Goal: Transaction & Acquisition: Purchase product/service

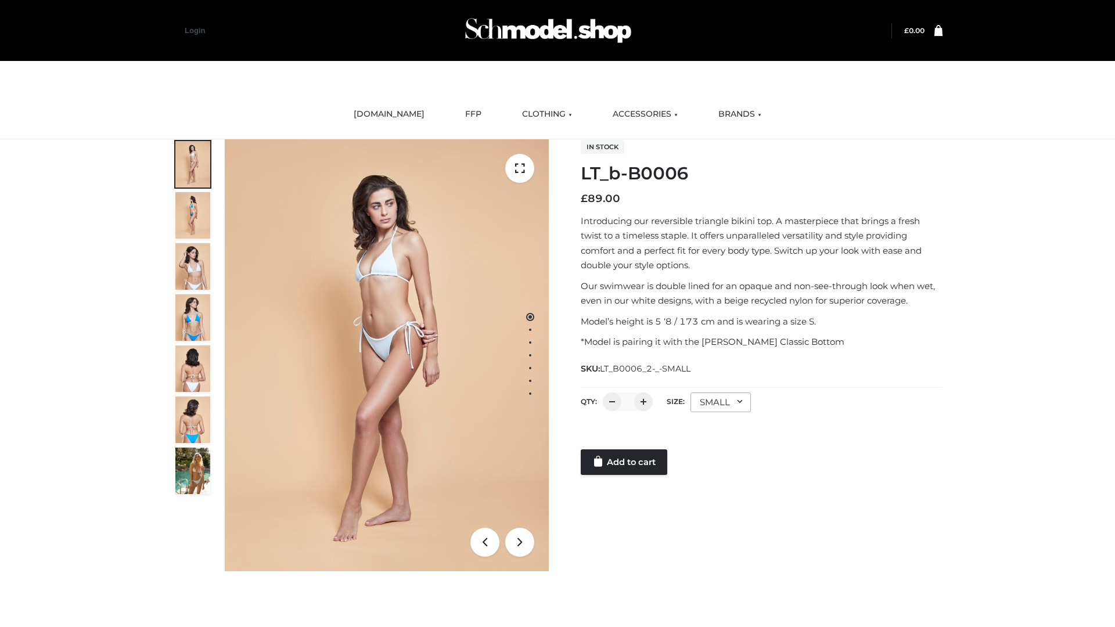
click at [625, 462] on link "Add to cart" at bounding box center [624, 462] width 87 height 26
